Goal: Task Accomplishment & Management: Manage account settings

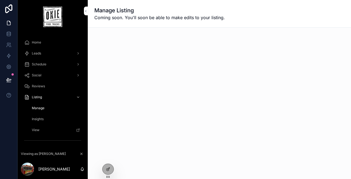
scroll to position [3, 0]
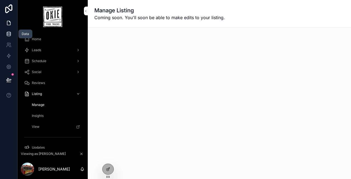
click at [8, 33] on icon at bounding box center [9, 32] width 4 height 1
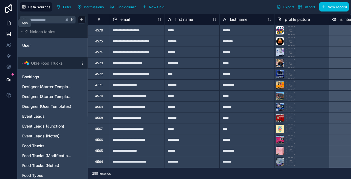
click at [8, 23] on icon at bounding box center [8, 22] width 5 height 5
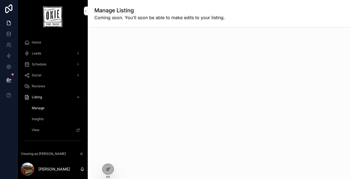
click at [162, 92] on div "Manage Listing Coming soon. You'll soon be able to make edits to your listing." at bounding box center [219, 89] width 263 height 179
click at [110, 169] on icon at bounding box center [108, 169] width 4 height 4
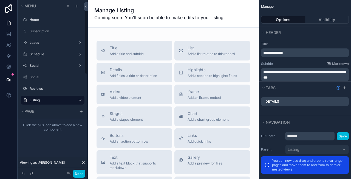
scroll to position [19, 0]
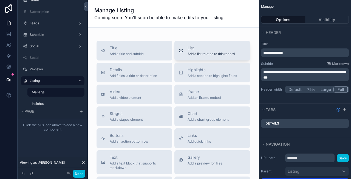
click at [196, 50] on span "List" at bounding box center [210, 47] width 47 height 5
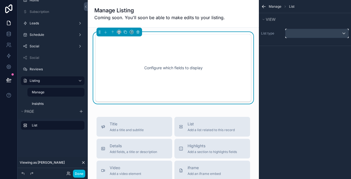
click at [302, 33] on div "scrollable content" at bounding box center [316, 33] width 63 height 9
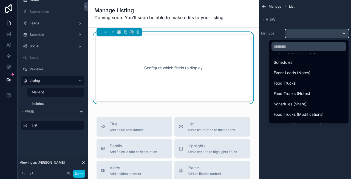
scroll to position [101, 0]
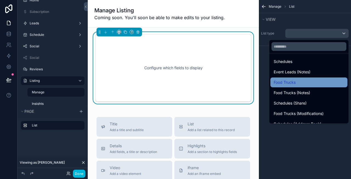
click at [293, 86] on div "Food Trucks" at bounding box center [308, 83] width 77 height 10
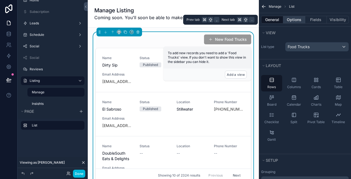
click at [292, 19] on button "Options" at bounding box center [294, 20] width 22 height 8
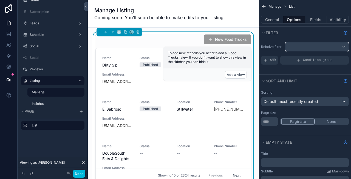
click at [307, 46] on div "scrollable content" at bounding box center [316, 46] width 63 height 9
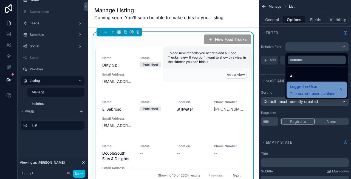
click at [304, 89] on span "Logged in User" at bounding box center [312, 86] width 45 height 7
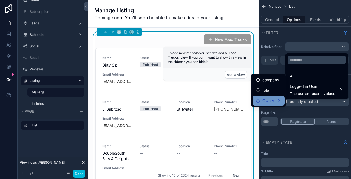
click at [272, 98] on span "Owner" at bounding box center [268, 101] width 12 height 7
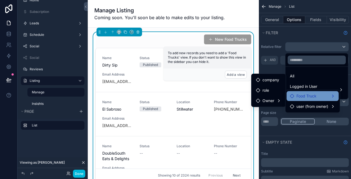
click at [300, 96] on span "Food Truck" at bounding box center [306, 96] width 20 height 7
click at [317, 97] on div "Food Truck" at bounding box center [312, 96] width 45 height 7
click at [304, 98] on span "Food Truck" at bounding box center [306, 96] width 20 height 7
click at [305, 33] on div "scrollable content" at bounding box center [175, 89] width 351 height 179
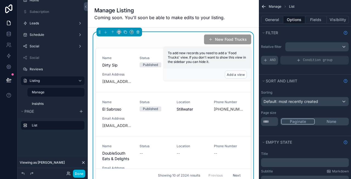
click at [273, 60] on span "AND" at bounding box center [273, 60] width 6 height 4
click at [0, 0] on div "scrollable content" at bounding box center [0, 0] width 0 height 0
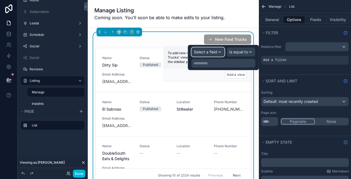
click at [210, 50] on span "Select a field" at bounding box center [205, 52] width 23 height 5
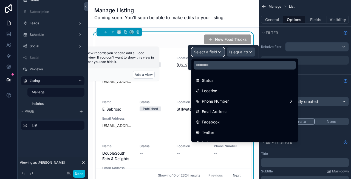
scroll to position [0, 0]
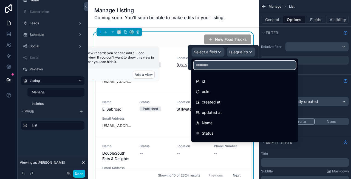
click at [213, 66] on input "text" at bounding box center [244, 65] width 102 height 9
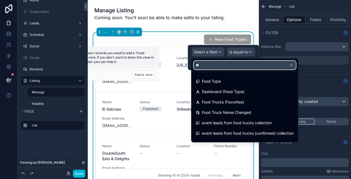
type input "*"
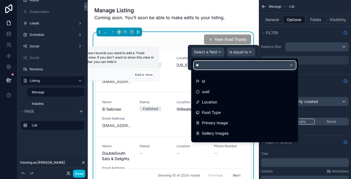
scroll to position [1, 0]
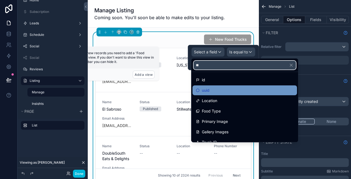
type input "**"
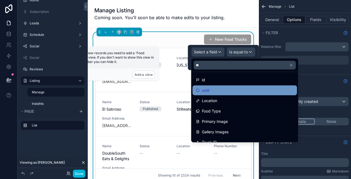
click at [215, 92] on div "uuid" at bounding box center [245, 90] width 98 height 7
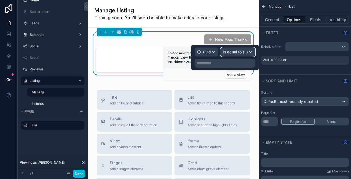
click at [230, 53] on span "Is equal to (=)" at bounding box center [235, 51] width 25 height 5
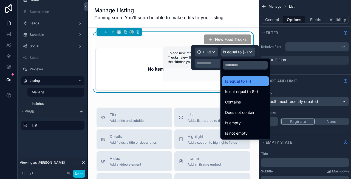
click at [238, 82] on span "Is equal to (=)" at bounding box center [238, 81] width 26 height 7
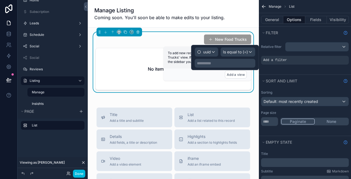
click at [211, 65] on p "**********" at bounding box center [225, 63] width 57 height 5
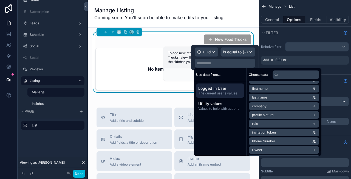
scroll to position [43, 0]
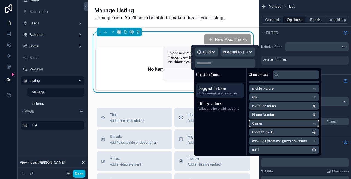
click at [270, 122] on li "Owner" at bounding box center [283, 124] width 70 height 8
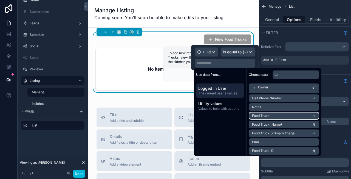
click at [270, 115] on li "Food Truck" at bounding box center [283, 116] width 70 height 8
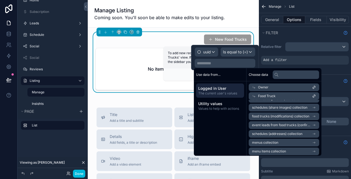
scroll to position [885, 0]
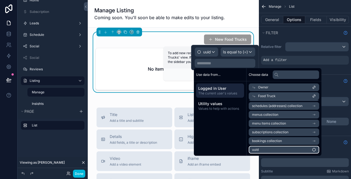
click at [260, 151] on li "uuid" at bounding box center [283, 150] width 70 height 8
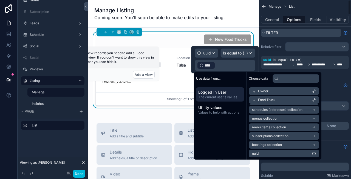
click at [303, 32] on button "Filter" at bounding box center [301, 33] width 80 height 8
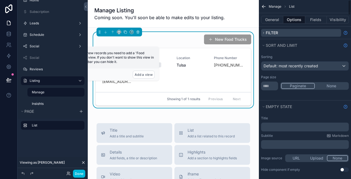
scroll to position [0, 0]
click at [82, 173] on button "Done" at bounding box center [79, 174] width 12 height 8
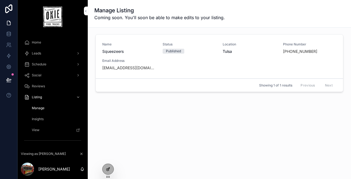
click at [105, 170] on div at bounding box center [107, 169] width 11 height 10
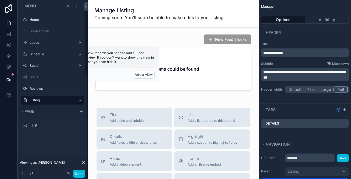
scroll to position [19, 0]
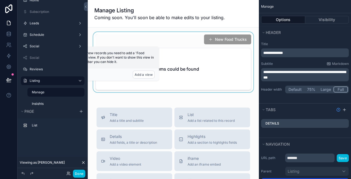
click at [209, 49] on div "scrollable content" at bounding box center [173, 63] width 162 height 62
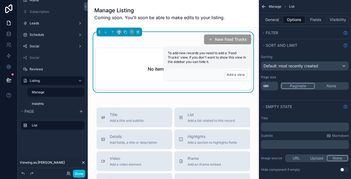
scroll to position [0, 0]
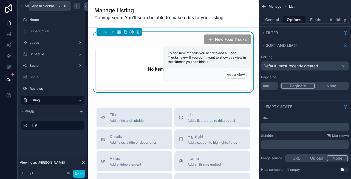
click at [76, 7] on icon "scrollable content" at bounding box center [77, 6] width 4 height 4
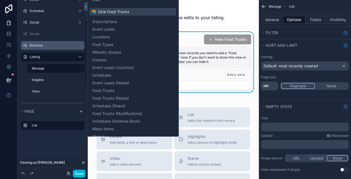
scroll to position [52, 0]
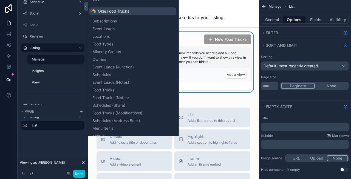
click at [223, 11] on div "Manage Listing Coming soon. You'll soon be able to make edits to your listing." at bounding box center [173, 14] width 158 height 14
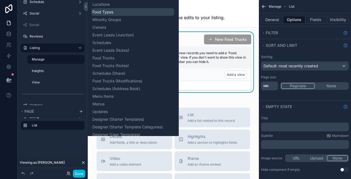
scroll to position [0, 0]
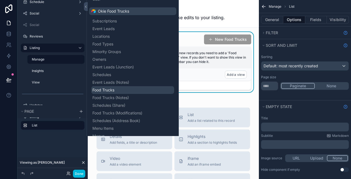
click at [112, 90] on span "Food Trucks" at bounding box center [103, 89] width 22 height 5
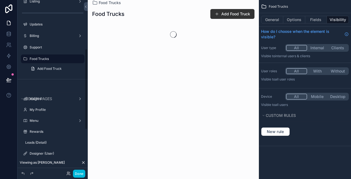
scroll to position [106, 0]
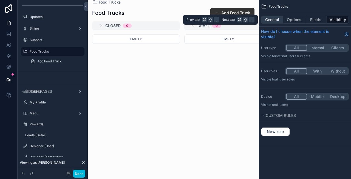
click at [273, 18] on button "General" at bounding box center [272, 20] width 22 height 8
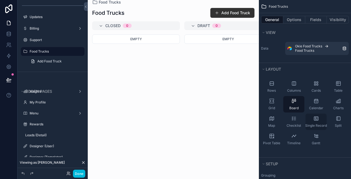
click at [320, 121] on div "Single Record" at bounding box center [315, 122] width 21 height 16
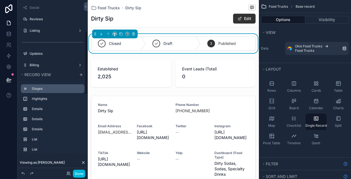
scroll to position [102, 0]
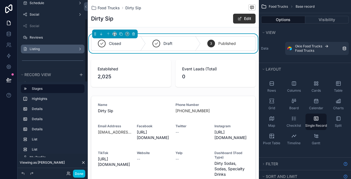
click at [46, 48] on label "Listing" at bounding box center [52, 49] width 44 height 4
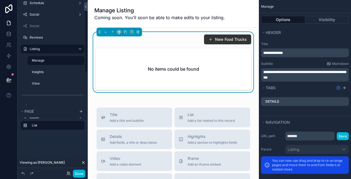
scroll to position [19, 0]
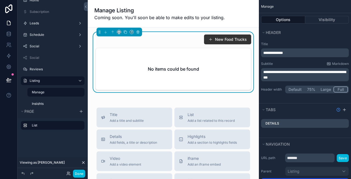
click at [0, 0] on icon "scrollable content" at bounding box center [0, 0] width 0 height 0
click at [108, 96] on span "Remove" at bounding box center [105, 95] width 15 height 5
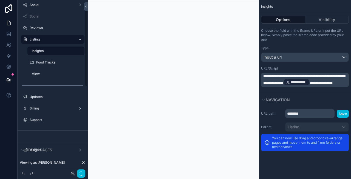
scroll to position [19, 0]
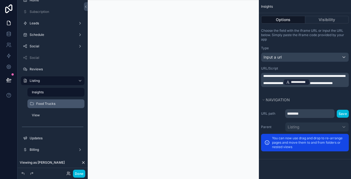
click at [0, 0] on icon "scrollable content" at bounding box center [0, 0] width 0 height 0
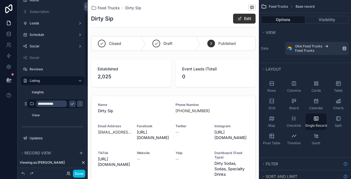
click at [58, 101] on input "**********" at bounding box center [51, 104] width 31 height 7
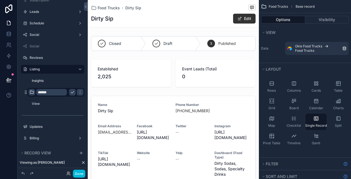
type input "******"
click at [32, 92] on icon "scrollable content" at bounding box center [32, 92] width 4 height 4
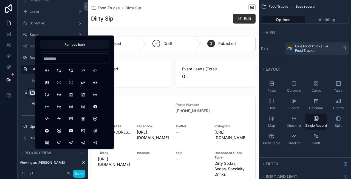
click at [71, 46] on button "Remove icon" at bounding box center [75, 44] width 70 height 9
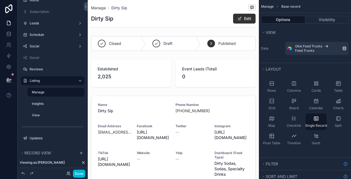
click at [188, 18] on div "Dirty Sip Edit" at bounding box center [173, 18] width 164 height 10
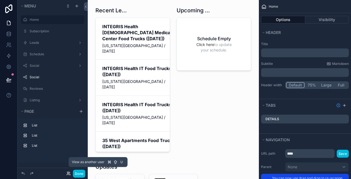
click at [69, 173] on icon at bounding box center [69, 172] width 1 height 1
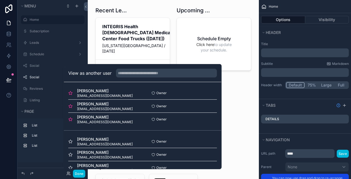
click at [0, 0] on button "Select" at bounding box center [0, 0] width 0 height 0
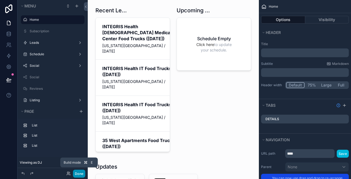
click at [79, 174] on button "Done" at bounding box center [79, 174] width 12 height 8
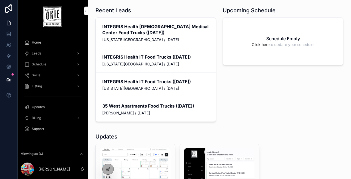
click at [52, 87] on div "Listing" at bounding box center [52, 86] width 57 height 9
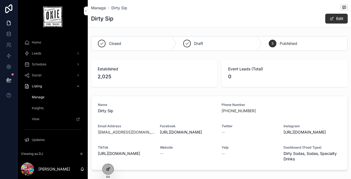
click at [109, 170] on icon at bounding box center [108, 169] width 4 height 4
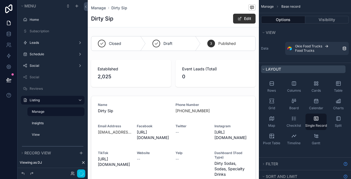
click at [289, 68] on button "Layout" at bounding box center [303, 69] width 84 height 8
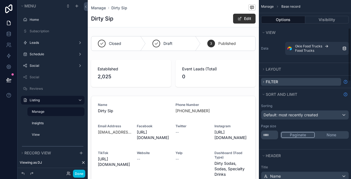
scroll to position [19, 0]
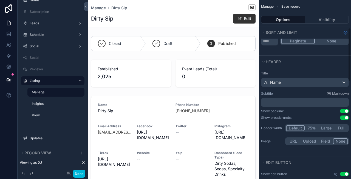
click at [287, 66] on button "Header" at bounding box center [303, 62] width 84 height 8
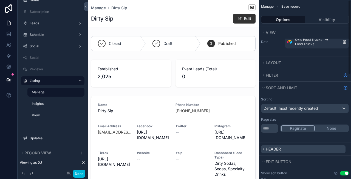
scroll to position [0, 0]
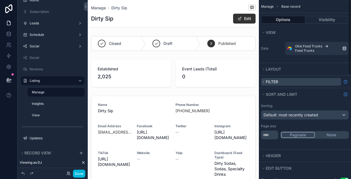
click at [280, 79] on button "Filter" at bounding box center [301, 82] width 80 height 8
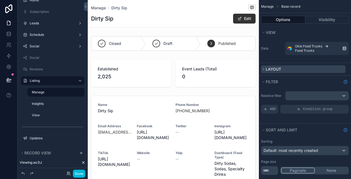
click at [277, 68] on span "Layout" at bounding box center [272, 69] width 15 height 5
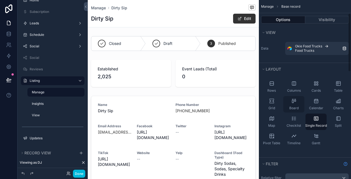
scroll to position [87, 0]
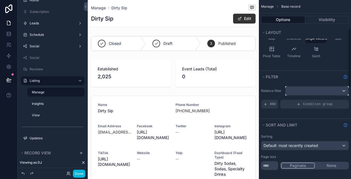
click at [295, 90] on div "scrollable content" at bounding box center [316, 91] width 63 height 9
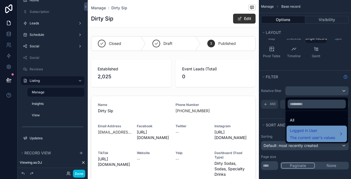
click at [303, 131] on span "Logged in User" at bounding box center [312, 130] width 45 height 7
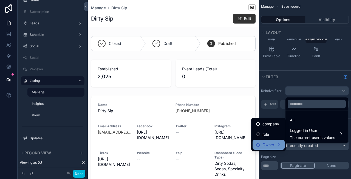
click at [273, 141] on div "Owner" at bounding box center [268, 145] width 32 height 10
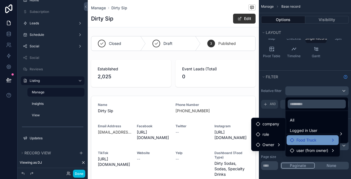
click at [304, 144] on div "Food Truck" at bounding box center [312, 140] width 52 height 10
click at [313, 91] on div "scrollable content" at bounding box center [175, 89] width 351 height 179
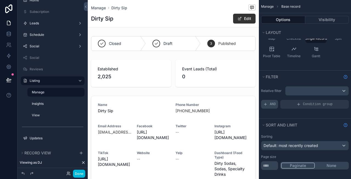
click at [267, 106] on icon "scrollable content" at bounding box center [265, 104] width 4 height 4
click at [0, 0] on icon "scrollable content" at bounding box center [0, 0] width 0 height 0
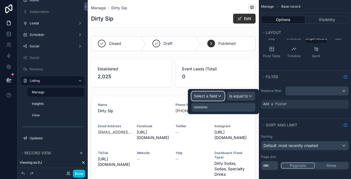
click at [214, 94] on span "Select a field" at bounding box center [205, 96] width 23 height 5
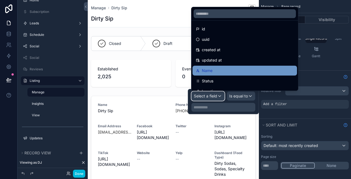
scroll to position [0, 0]
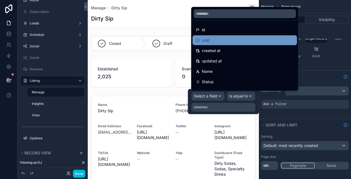
click at [215, 41] on div "uuid" at bounding box center [245, 40] width 98 height 7
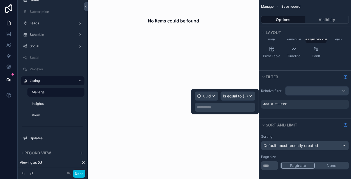
click at [223, 106] on p "**********" at bounding box center [225, 107] width 57 height 5
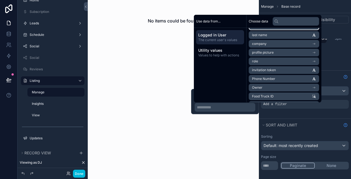
scroll to position [43, 0]
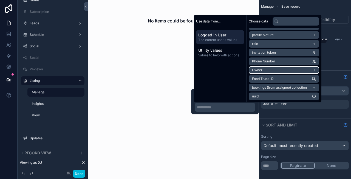
click at [266, 68] on li "Owner" at bounding box center [283, 70] width 70 height 8
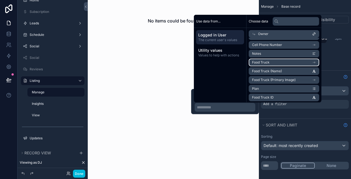
click at [272, 64] on li "Food Truck" at bounding box center [283, 63] width 70 height 8
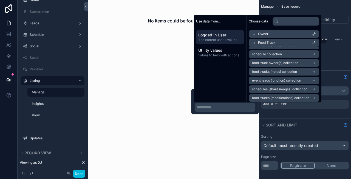
scroll to position [885, 0]
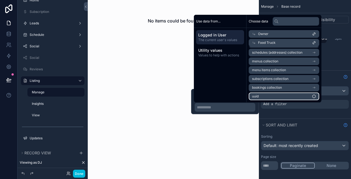
click at [267, 94] on li "uuid" at bounding box center [283, 97] width 70 height 8
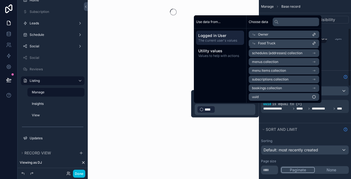
click at [308, 118] on div "**********" at bounding box center [305, 103] width 92 height 40
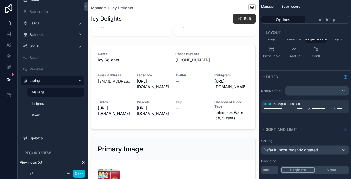
scroll to position [0, 0]
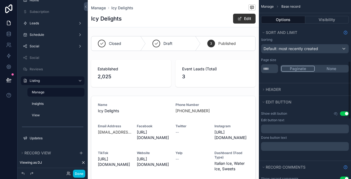
scroll to position [189, 0]
click at [331, 67] on button "None" at bounding box center [330, 68] width 33 height 6
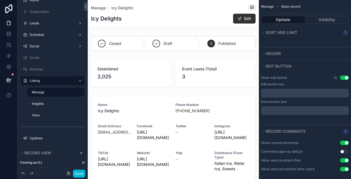
click at [345, 143] on button "Use setting" at bounding box center [344, 143] width 9 height 4
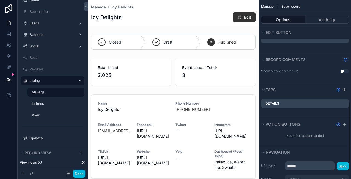
scroll to position [296, 0]
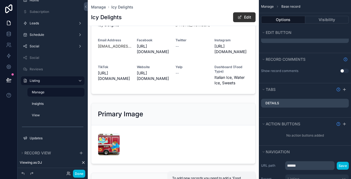
scroll to position [0, 0]
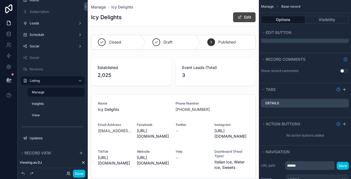
click at [244, 20] on button "Edit" at bounding box center [244, 17] width 22 height 10
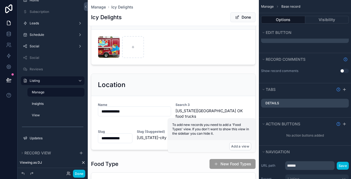
scroll to position [177, 0]
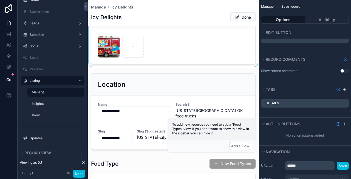
click at [122, 60] on div "scrollable content" at bounding box center [173, 36] width 171 height 62
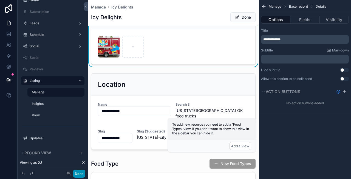
scroll to position [0, 0]
click at [79, 173] on button "Done" at bounding box center [79, 174] width 12 height 8
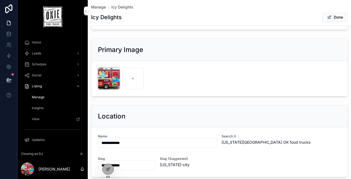
scroll to position [133, 0]
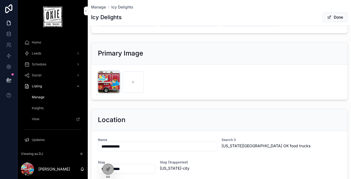
click at [108, 81] on div "IMG_0837 .jpeg" at bounding box center [109, 82] width 22 height 22
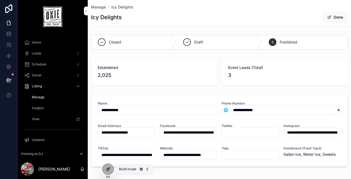
click at [108, 169] on icon at bounding box center [108, 169] width 2 height 2
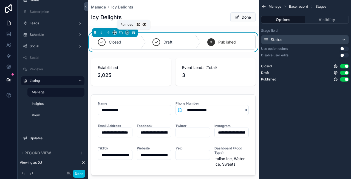
click at [133, 32] on icon "scrollable content" at bounding box center [133, 33] width 4 height 4
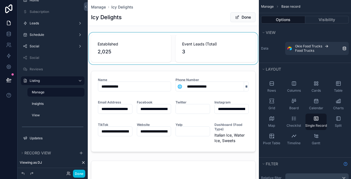
click at [131, 49] on div "scrollable content" at bounding box center [173, 49] width 171 height 32
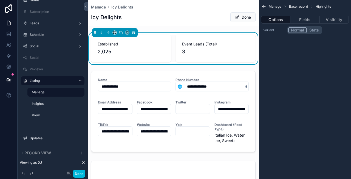
click at [134, 32] on icon "scrollable content" at bounding box center [133, 33] width 2 height 2
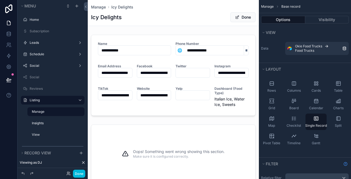
scroll to position [19, 0]
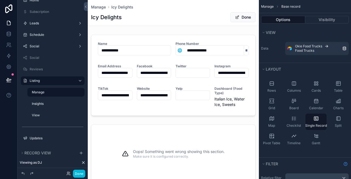
click at [146, 41] on div "scrollable content" at bounding box center [173, 75] width 171 height 85
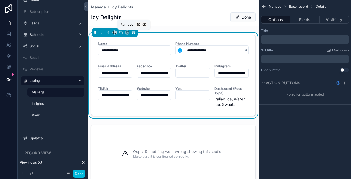
click at [132, 33] on icon "scrollable content" at bounding box center [133, 33] width 2 height 2
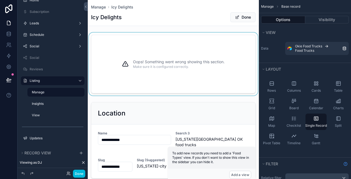
click at [129, 48] on div "Oops! Something went wrong showing this section. Make sure it is configured cor…" at bounding box center [173, 64] width 164 height 59
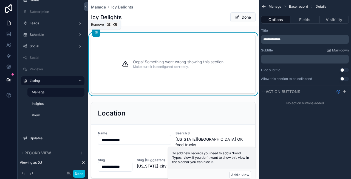
click at [96, 34] on icon "scrollable content" at bounding box center [96, 33] width 4 height 4
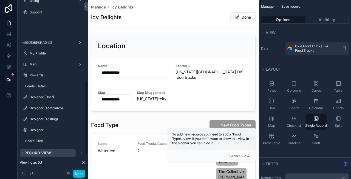
scroll to position [230, 0]
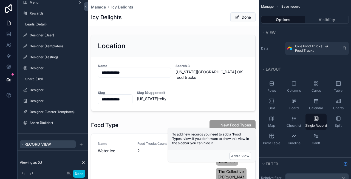
click at [44, 145] on span "Record view" at bounding box center [37, 144] width 27 height 5
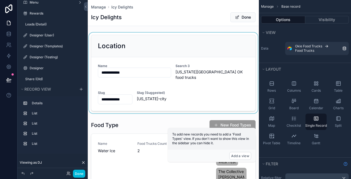
click at [61, 123] on label "List" at bounding box center [56, 123] width 48 height 4
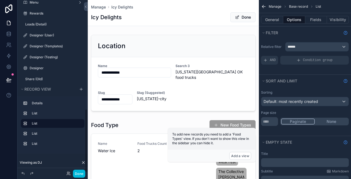
scroll to position [294, 0]
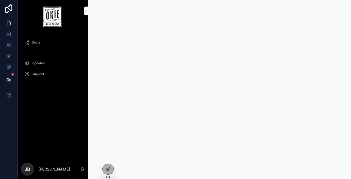
click at [0, 0] on icon at bounding box center [0, 0] width 0 height 0
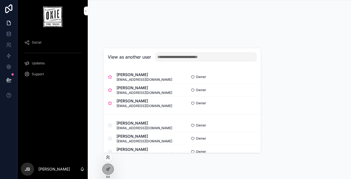
click at [0, 0] on button "Select" at bounding box center [0, 0] width 0 height 0
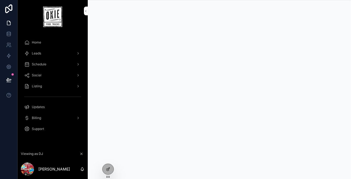
click at [44, 85] on div "Listing" at bounding box center [52, 86] width 57 height 9
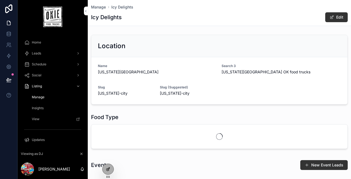
click at [107, 168] on icon at bounding box center [107, 169] width 2 height 2
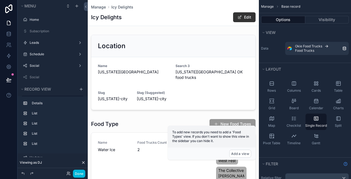
scroll to position [19, 0]
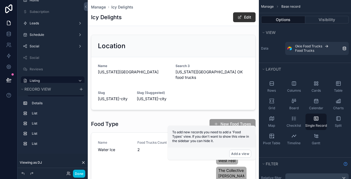
click at [168, 37] on div "scrollable content" at bounding box center [173, 73] width 171 height 80
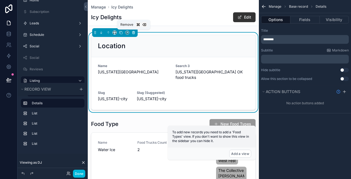
click at [133, 33] on icon "scrollable content" at bounding box center [133, 32] width 0 height 1
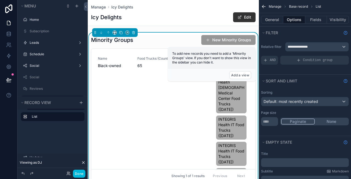
scroll to position [19, 0]
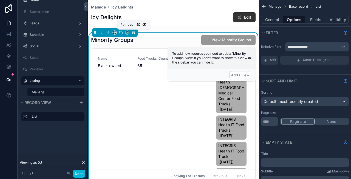
click at [133, 34] on icon "scrollable content" at bounding box center [133, 33] width 4 height 4
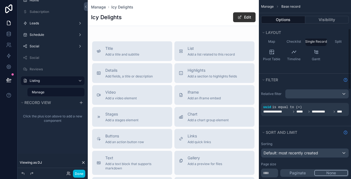
scroll to position [0, 0]
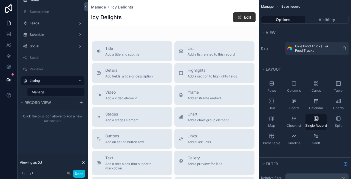
click at [217, 51] on div "scrollable content" at bounding box center [173, 144] width 171 height 289
click at [206, 53] on span "Add a list related to this record" at bounding box center [210, 54] width 47 height 4
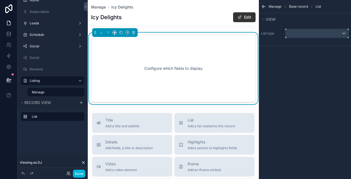
click at [311, 33] on div "scrollable content" at bounding box center [316, 33] width 63 height 9
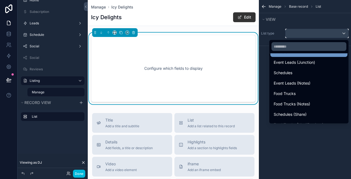
scroll to position [91, 0]
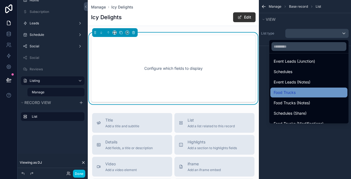
click at [290, 92] on span "Food Trucks" at bounding box center [284, 92] width 22 height 7
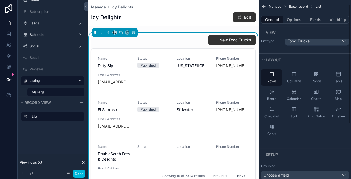
scroll to position [0, 0]
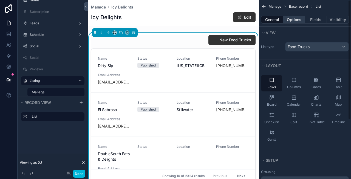
click at [295, 16] on button "Options" at bounding box center [294, 20] width 22 height 8
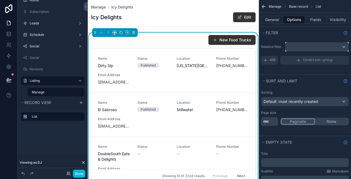
click at [303, 46] on div "scrollable content" at bounding box center [316, 46] width 63 height 9
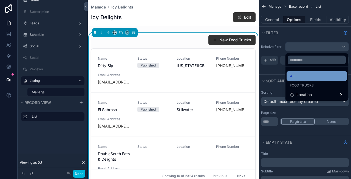
click at [302, 78] on div "All" at bounding box center [317, 76] width 54 height 7
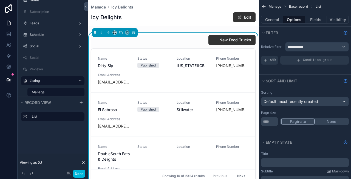
click at [192, 6] on div "Manage Icy Delights" at bounding box center [173, 6] width 164 height 5
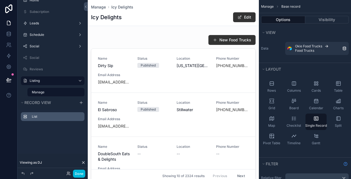
click at [64, 118] on label "List" at bounding box center [56, 116] width 48 height 4
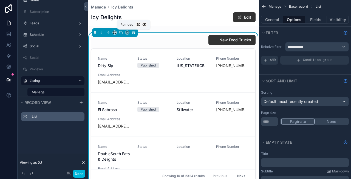
click at [132, 33] on icon "scrollable content" at bounding box center [133, 33] width 2 height 2
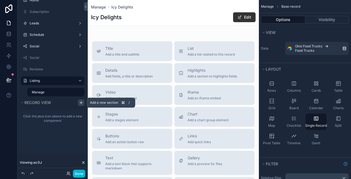
click at [80, 103] on icon "scrollable content" at bounding box center [81, 103] width 4 height 4
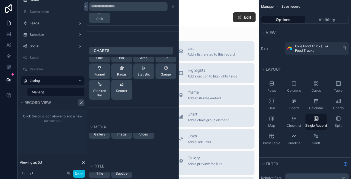
click at [91, 50] on icon at bounding box center [91, 50] width 3 height 3
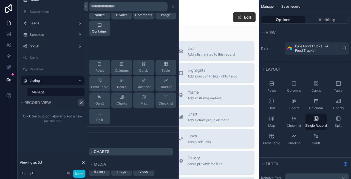
scroll to position [54, 0]
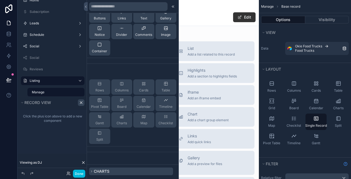
click at [91, 50] on button "Container" at bounding box center [99, 47] width 21 height 15
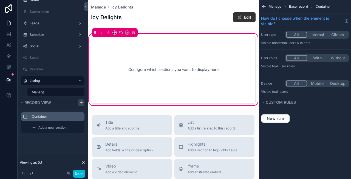
click at [62, 115] on label "Container" at bounding box center [56, 116] width 48 height 4
click at [133, 35] on button "scrollable content" at bounding box center [133, 33] width 6 height 6
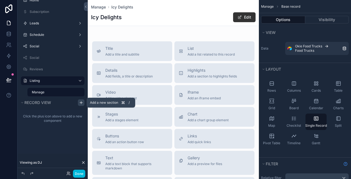
click at [81, 104] on icon "scrollable content" at bounding box center [81, 103] width 4 height 4
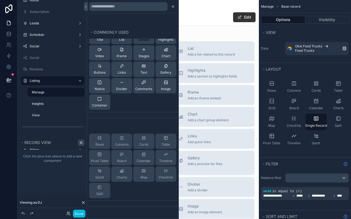
click at [141, 41] on span "Details" at bounding box center [143, 40] width 11 height 4
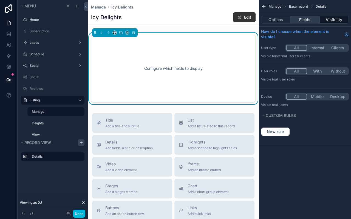
click at [303, 19] on button "Fields" at bounding box center [304, 20] width 29 height 8
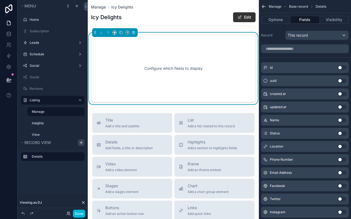
click at [342, 120] on button "Use setting" at bounding box center [341, 120] width 9 height 4
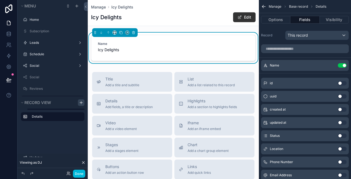
click at [0, 0] on icon "scrollable content" at bounding box center [0, 0] width 0 height 0
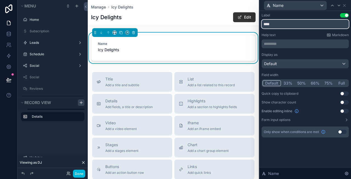
click at [273, 24] on input "****" at bounding box center [304, 24] width 87 height 9
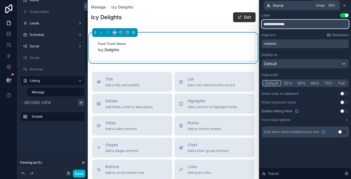
type input "**********"
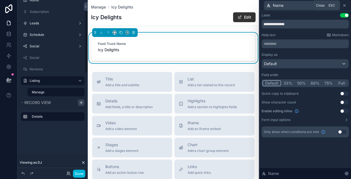
click at [344, 4] on icon at bounding box center [344, 5] width 4 height 4
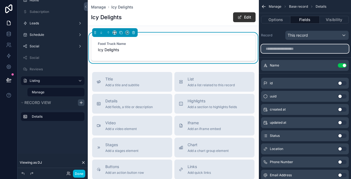
click at [302, 49] on input "scrollable content" at bounding box center [305, 48] width 88 height 9
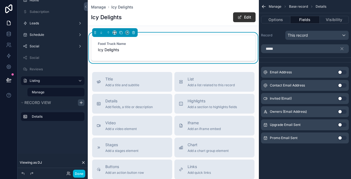
click at [341, 72] on button "Use setting" at bounding box center [341, 72] width 9 height 4
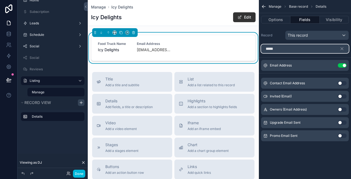
click at [328, 48] on input "*****" at bounding box center [305, 48] width 88 height 9
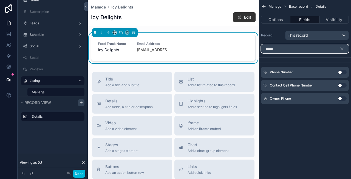
type input "*****"
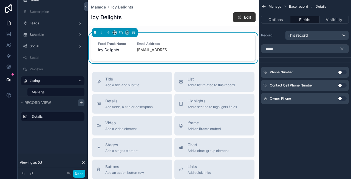
click at [341, 73] on button "Use setting" at bounding box center [341, 72] width 9 height 4
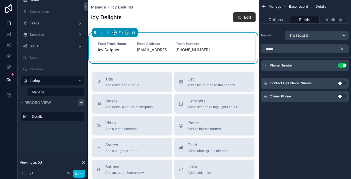
click at [340, 48] on icon "scrollable content" at bounding box center [341, 49] width 2 height 2
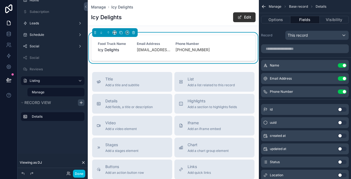
click at [0, 0] on icon "scrollable content" at bounding box center [0, 0] width 0 height 0
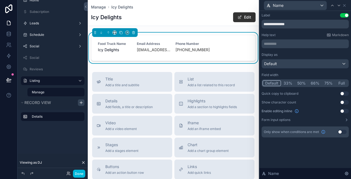
click at [338, 82] on button "Full" at bounding box center [341, 83] width 13 height 6
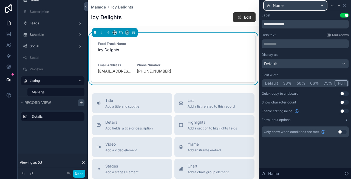
click at [303, 6] on div "Name" at bounding box center [295, 5] width 62 height 9
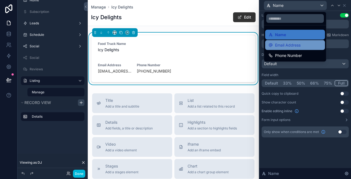
click at [295, 42] on span "Email Address" at bounding box center [287, 45] width 25 height 7
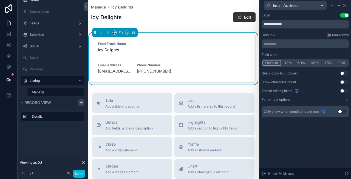
click at [341, 64] on button "Full" at bounding box center [341, 63] width 13 height 6
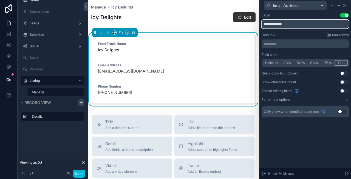
click at [302, 22] on input "**********" at bounding box center [304, 24] width 87 height 9
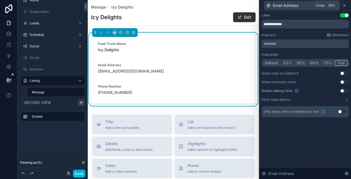
click at [345, 4] on icon at bounding box center [344, 5] width 4 height 4
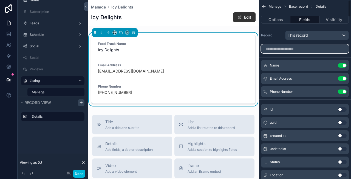
click at [282, 47] on input "scrollable content" at bounding box center [305, 48] width 88 height 9
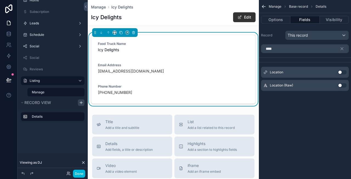
click at [342, 71] on button "Use setting" at bounding box center [341, 72] width 9 height 4
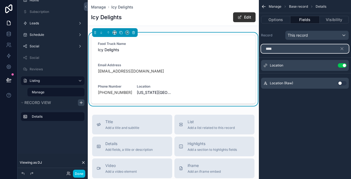
click at [310, 52] on input "****" at bounding box center [305, 48] width 88 height 9
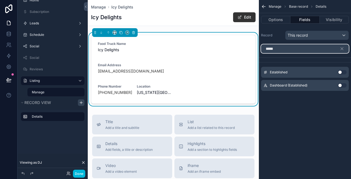
type input "*****"
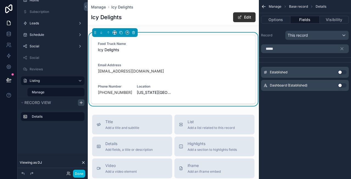
click at [341, 74] on button "Use setting" at bounding box center [341, 72] width 9 height 4
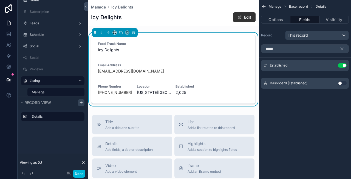
click at [0, 0] on icon "scrollable content" at bounding box center [0, 0] width 0 height 0
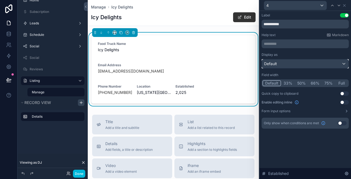
click at [313, 63] on div "Default" at bounding box center [305, 63] width 87 height 9
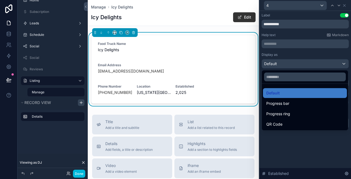
click at [311, 51] on div at bounding box center [304, 89] width 91 height 179
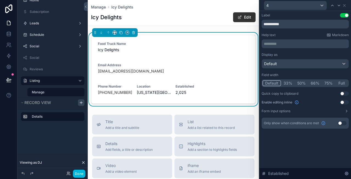
click at [343, 16] on button "Use setting" at bounding box center [344, 15] width 9 height 4
click at [343, 4] on icon at bounding box center [344, 5] width 4 height 4
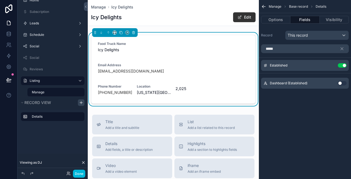
click at [340, 84] on button "Use setting" at bounding box center [341, 83] width 9 height 4
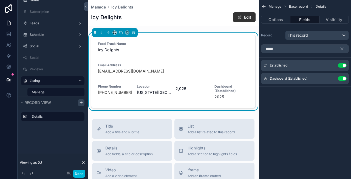
click at [343, 64] on button "Use setting" at bounding box center [341, 65] width 9 height 4
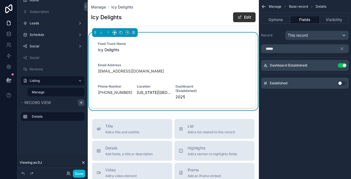
click at [0, 0] on icon "scrollable content" at bounding box center [0, 0] width 0 height 0
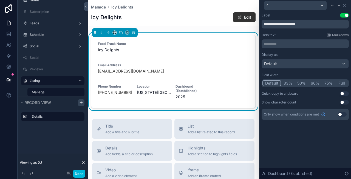
click at [341, 84] on button "Full" at bounding box center [341, 83] width 13 height 6
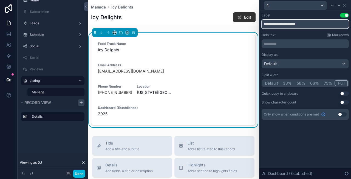
click at [285, 24] on input "**********" at bounding box center [304, 24] width 87 height 9
type input "**********"
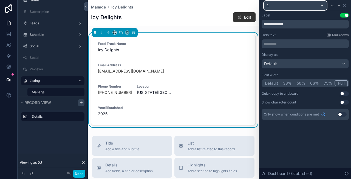
click at [312, 8] on div "4" at bounding box center [295, 5] width 62 height 9
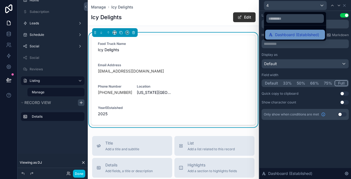
click at [298, 34] on span "Dashboard (Established)" at bounding box center [297, 35] width 44 height 7
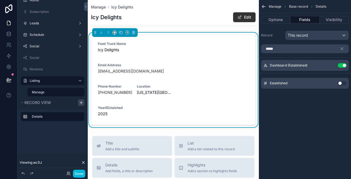
click at [264, 6] on icon "scrollable content" at bounding box center [263, 6] width 5 height 5
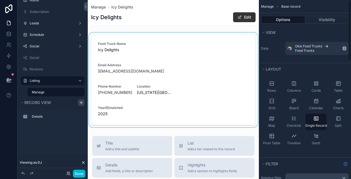
click at [208, 70] on div "scrollable content" at bounding box center [173, 80] width 171 height 95
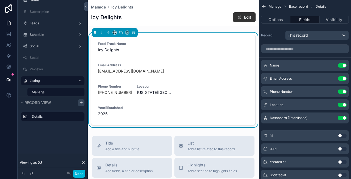
click at [0, 0] on icon "scrollable content" at bounding box center [0, 0] width 0 height 0
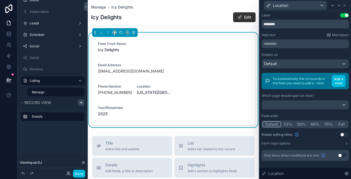
click at [339, 124] on button "Full" at bounding box center [341, 124] width 13 height 6
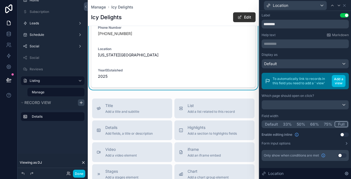
scroll to position [0, 0]
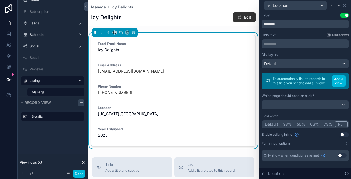
click at [200, 13] on div "Icy Delights Edit" at bounding box center [173, 17] width 164 height 10
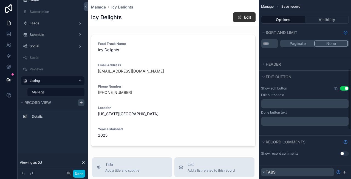
scroll to position [197, 0]
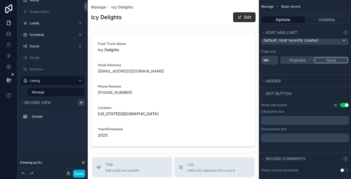
click at [335, 104] on icon "scrollable content" at bounding box center [335, 105] width 4 height 4
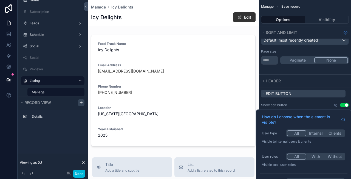
click at [333, 96] on button "Edit button" at bounding box center [303, 94] width 84 height 8
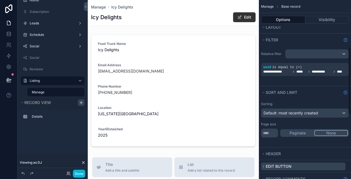
scroll to position [124, 0]
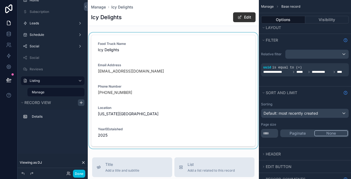
click at [193, 71] on div "scrollable content" at bounding box center [173, 91] width 171 height 116
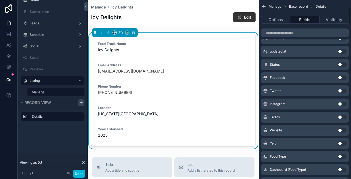
scroll to position [0, 0]
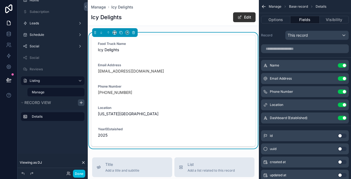
click at [0, 0] on icon "scrollable content" at bounding box center [0, 0] width 0 height 0
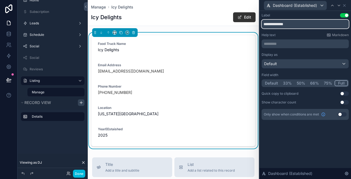
click at [275, 23] on input "**********" at bounding box center [304, 24] width 87 height 9
click at [284, 22] on input "**********" at bounding box center [304, 24] width 87 height 9
type input "**********"
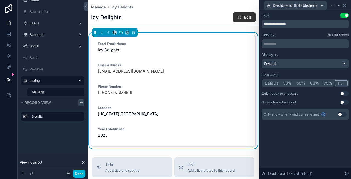
click at [307, 18] on div "**********" at bounding box center [304, 20] width 87 height 15
click at [221, 50] on span "Icy Delights" at bounding box center [173, 49] width 151 height 5
click at [345, 6] on icon at bounding box center [344, 5] width 2 height 2
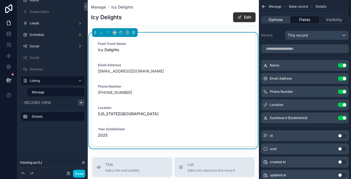
click at [276, 18] on button "Options" at bounding box center [275, 20] width 29 height 8
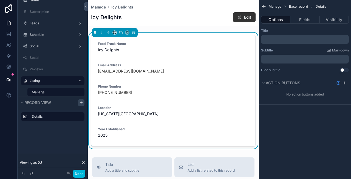
click at [282, 40] on p "﻿" at bounding box center [305, 39] width 84 height 4
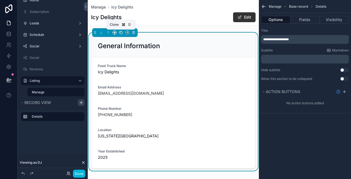
click at [121, 33] on icon "scrollable content" at bounding box center [121, 33] width 4 height 4
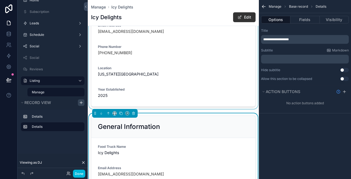
scroll to position [111, 0]
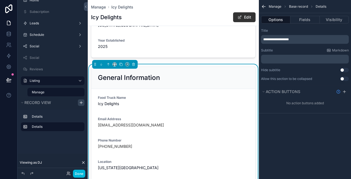
click at [273, 43] on div "**********" at bounding box center [305, 39] width 88 height 9
click at [273, 38] on span "**********" at bounding box center [275, 39] width 25 height 3
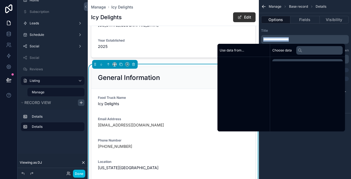
click at [273, 38] on span "**********" at bounding box center [275, 39] width 25 height 3
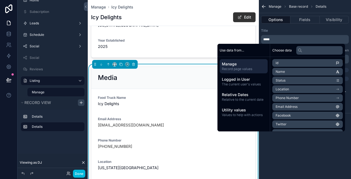
click at [282, 28] on div "Title ***** Subtitle Markdown ﻿ Hide subtitle Use setting Allow this section to…" at bounding box center [305, 54] width 92 height 57
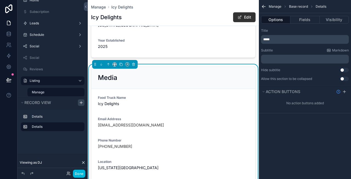
click at [181, 110] on form "Food Truck Name Icy Delights Email Address [EMAIL_ADDRESS][DOMAIN_NAME] Phone N…" at bounding box center [173, 144] width 164 height 111
click at [301, 18] on button "Fields" at bounding box center [304, 20] width 29 height 8
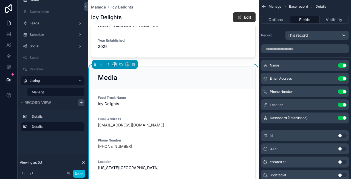
click at [341, 64] on button "Use setting" at bounding box center [341, 65] width 9 height 4
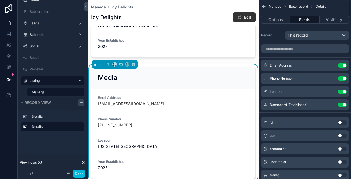
click at [341, 64] on button "Use setting" at bounding box center [341, 65] width 9 height 4
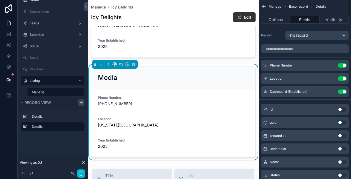
click at [341, 64] on button "Use setting" at bounding box center [341, 65] width 9 height 4
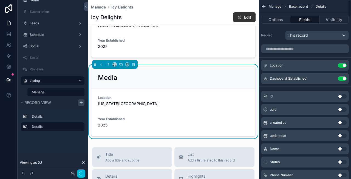
click at [341, 64] on button "Use setting" at bounding box center [341, 65] width 9 height 4
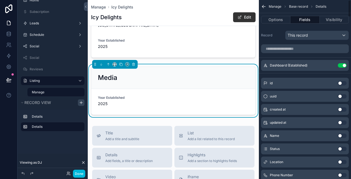
click at [341, 64] on button "Use setting" at bounding box center [341, 65] width 9 height 4
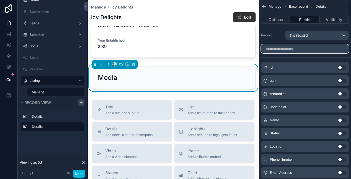
click at [302, 47] on input "scrollable content" at bounding box center [305, 48] width 88 height 9
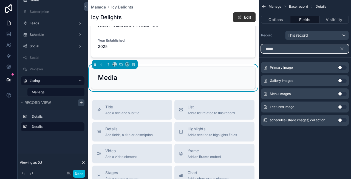
type input "*****"
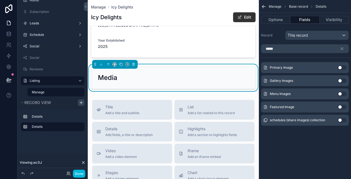
click at [342, 68] on button "Use setting" at bounding box center [341, 67] width 9 height 4
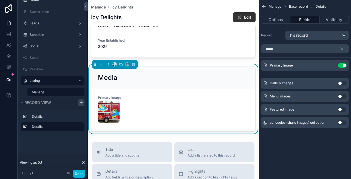
click at [340, 84] on button "Use setting" at bounding box center [341, 83] width 9 height 4
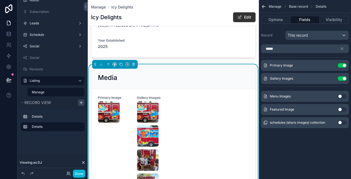
click at [341, 95] on button "Use setting" at bounding box center [341, 96] width 9 height 4
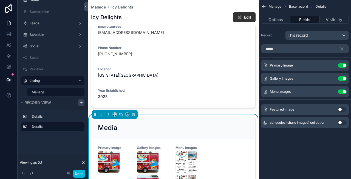
scroll to position [54, 0]
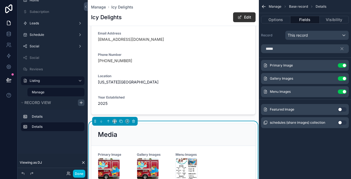
click at [0, 0] on icon "scrollable content" at bounding box center [0, 0] width 0 height 0
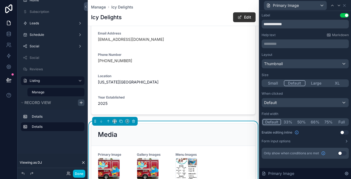
click at [317, 83] on button "Large" at bounding box center [315, 83] width 21 height 6
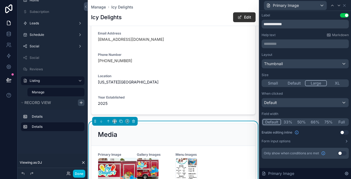
click at [295, 84] on button "Default" at bounding box center [294, 83] width 21 height 6
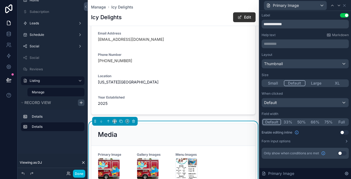
click at [341, 122] on button "Full" at bounding box center [341, 122] width 13 height 6
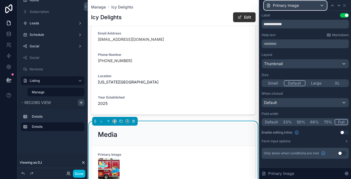
click at [315, 2] on div "Primary Image" at bounding box center [295, 5] width 62 height 9
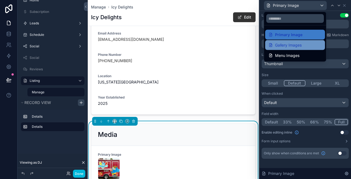
click at [290, 45] on span "Gallery Images" at bounding box center [288, 45] width 27 height 7
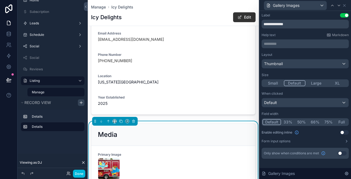
click at [338, 122] on button "Full" at bounding box center [341, 122] width 13 height 6
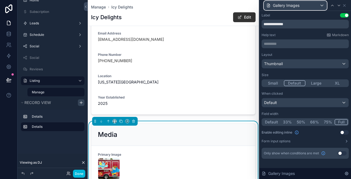
click at [283, 1] on div "Gallery Images" at bounding box center [295, 5] width 62 height 9
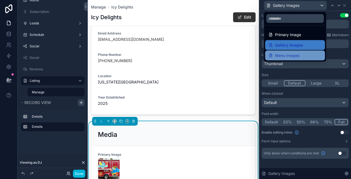
click at [280, 53] on span "Menu Images" at bounding box center [287, 55] width 24 height 7
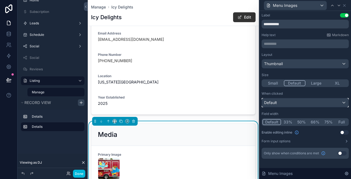
click at [288, 102] on div "Default" at bounding box center [305, 102] width 87 height 9
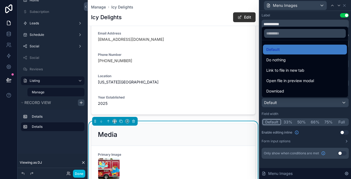
click at [288, 102] on div at bounding box center [304, 89] width 91 height 179
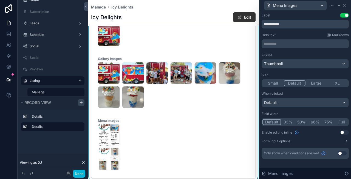
scroll to position [187, 0]
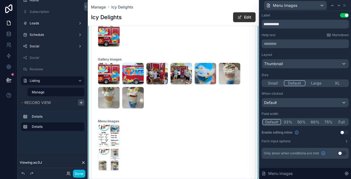
click at [341, 122] on button "Full" at bounding box center [341, 122] width 13 height 6
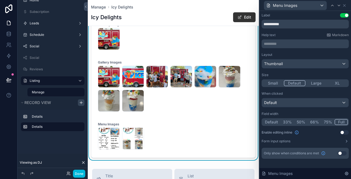
scroll to position [151, 0]
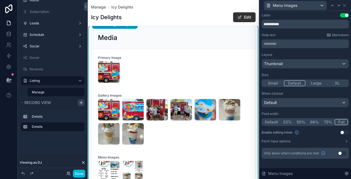
click at [176, 66] on div "IMG_0837 .jpeg" at bounding box center [173, 72] width 151 height 22
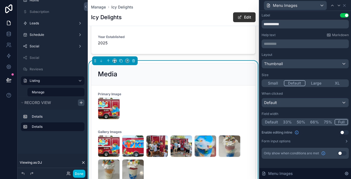
scroll to position [105, 0]
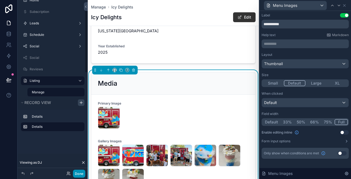
click at [81, 175] on button "Done" at bounding box center [79, 174] width 12 height 8
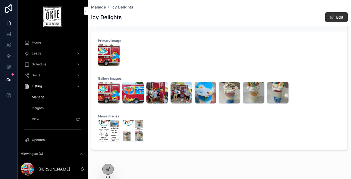
scroll to position [170, 0]
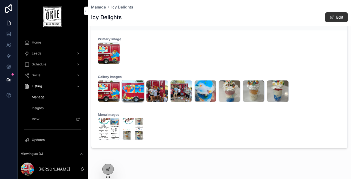
click at [130, 92] on div "IMG_0836 .jpeg" at bounding box center [133, 91] width 22 height 22
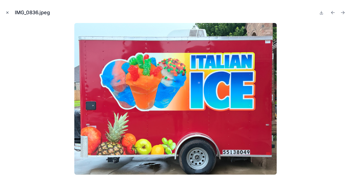
click at [8, 11] on icon "Close modal" at bounding box center [7, 13] width 4 height 4
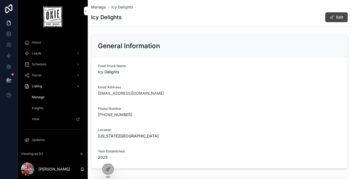
click at [328, 16] on button "Edit" at bounding box center [336, 17] width 22 height 10
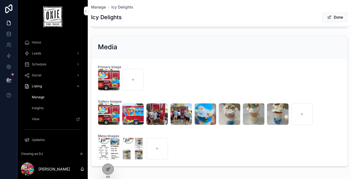
scroll to position [148, 0]
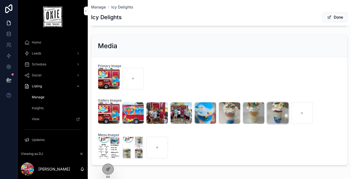
click at [273, 107] on div "IMG_4758 .jpg" at bounding box center [278, 113] width 22 height 22
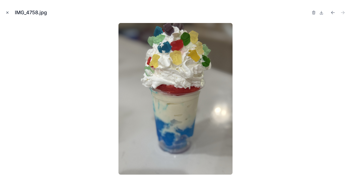
click at [5, 12] on icon "Close modal" at bounding box center [7, 13] width 4 height 4
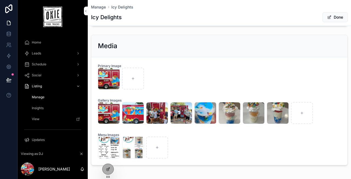
click at [159, 85] on div "IMG_0837 .jpeg" at bounding box center [219, 79] width 243 height 22
drag, startPoint x: 158, startPoint y: 111, endPoint x: 155, endPoint y: 89, distance: 22.5
click at [155, 89] on form "Primary Image IMG_0837 .jpeg Gallery Images IMG_0837 .jpeg IMG_0836 .jpeg IMG_0…" at bounding box center [219, 111] width 256 height 108
click at [151, 145] on div "scrollable content" at bounding box center [157, 148] width 22 height 22
click at [328, 18] on span "scrollable content" at bounding box center [329, 17] width 4 height 4
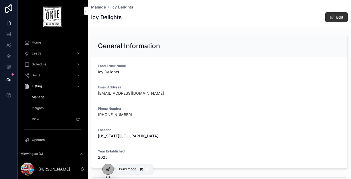
click at [105, 169] on div at bounding box center [107, 169] width 11 height 10
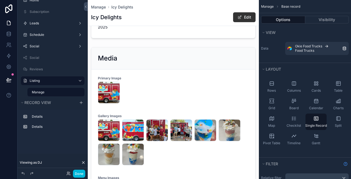
scroll to position [155, 0]
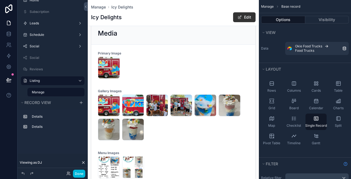
click at [203, 73] on div "scrollable content" at bounding box center [173, 145] width 171 height 601
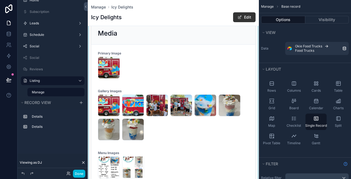
click at [204, 141] on div "scrollable content" at bounding box center [173, 104] width 171 height 169
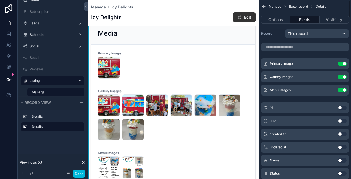
scroll to position [0, 0]
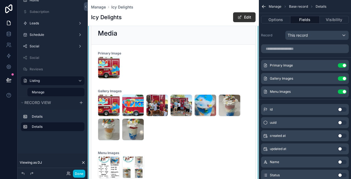
click at [0, 0] on icon "scrollable content" at bounding box center [0, 0] width 0 height 0
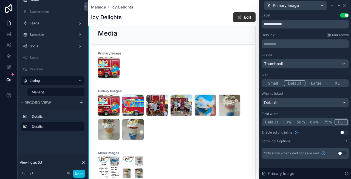
click at [291, 110] on div "Layout Thumbnail Size Small Default Large XL When clicked Default Field width D…" at bounding box center [304, 98] width 87 height 91
click at [343, 133] on button "Use setting" at bounding box center [344, 132] width 9 height 4
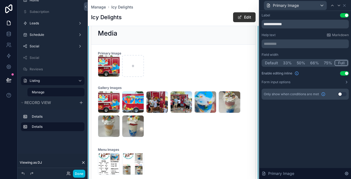
click at [346, 80] on icon at bounding box center [346, 82] width 4 height 4
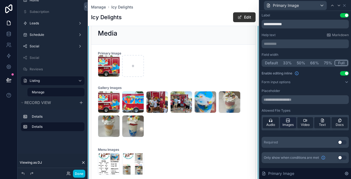
click at [289, 121] on icon at bounding box center [288, 121] width 1 height 1
click at [284, 121] on div "Images" at bounding box center [288, 122] width 16 height 11
click at [268, 124] on span "Audio" at bounding box center [270, 125] width 9 height 4
click at [302, 125] on span "Video" at bounding box center [304, 125] width 9 height 4
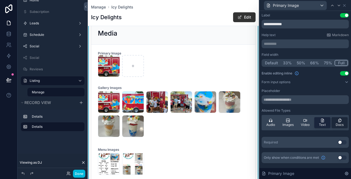
click at [327, 123] on div "Text" at bounding box center [322, 122] width 16 height 11
click at [341, 123] on span "Docs" at bounding box center [339, 125] width 8 height 4
click at [290, 120] on div "Images" at bounding box center [288, 122] width 16 height 11
click at [301, 123] on span "Video" at bounding box center [304, 125] width 9 height 4
click at [273, 124] on span "Audio" at bounding box center [270, 125] width 9 height 4
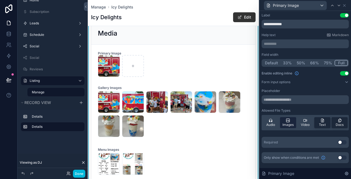
click at [289, 124] on span "Images" at bounding box center [287, 125] width 11 height 4
click at [317, 124] on div "Text" at bounding box center [322, 122] width 16 height 11
click at [340, 123] on span "Docs" at bounding box center [339, 125] width 8 height 4
click at [341, 143] on button "Use setting" at bounding box center [341, 142] width 9 height 4
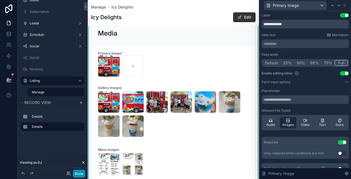
click at [79, 174] on button "Done" at bounding box center [79, 174] width 12 height 8
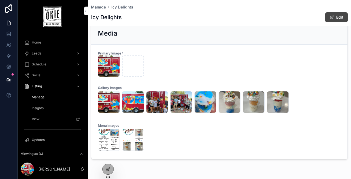
click at [331, 18] on span "scrollable content" at bounding box center [331, 17] width 4 height 4
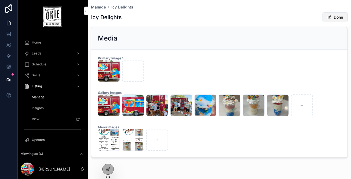
scroll to position [160, 0]
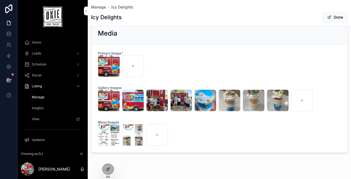
click at [46, 42] on div "Home" at bounding box center [52, 42] width 57 height 9
